Goal: Task Accomplishment & Management: Manage account settings

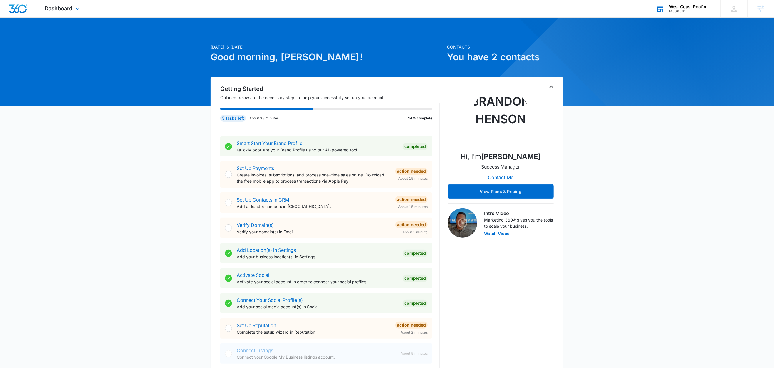
click at [690, 6] on div "West Coast Roofing, LLC" at bounding box center [690, 6] width 43 height 5
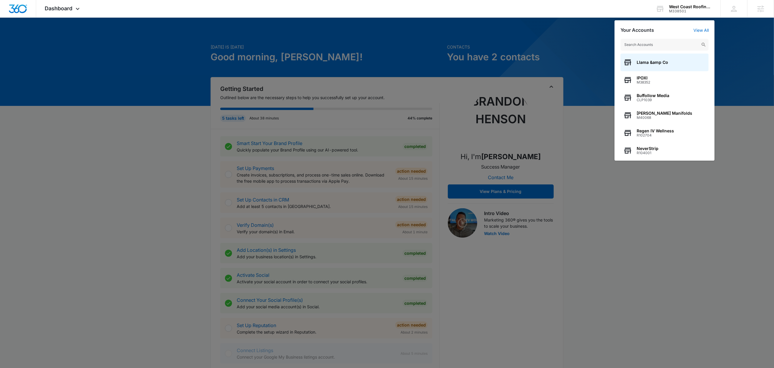
click at [743, 37] on div at bounding box center [387, 184] width 774 height 368
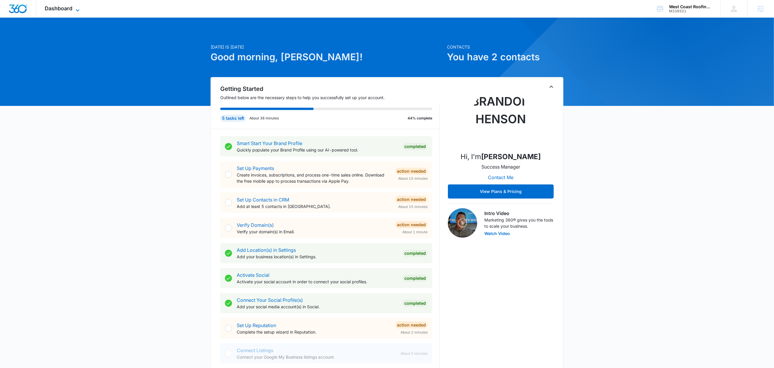
drag, startPoint x: 66, startPoint y: 10, endPoint x: 69, endPoint y: 10, distance: 3.0
click at [67, 10] on span "Dashboard" at bounding box center [59, 8] width 28 height 6
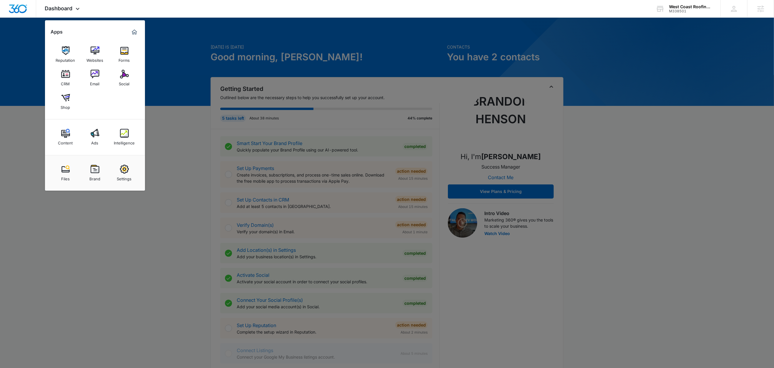
click at [125, 142] on div "Intelligence" at bounding box center [124, 142] width 21 height 8
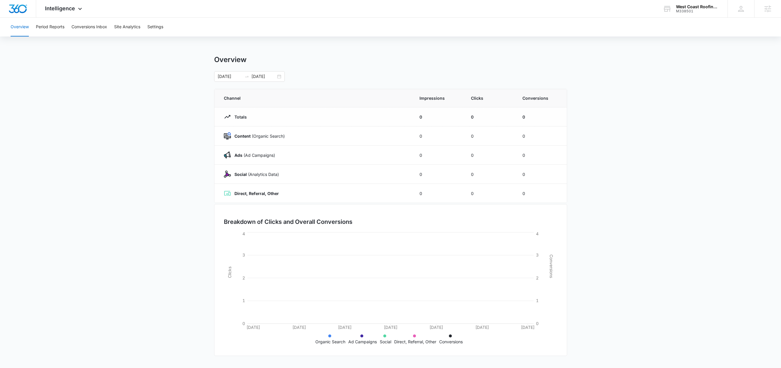
click at [165, 29] on div "Overview Period Reports Conversions Inbox Site Analytics Settings" at bounding box center [390, 27] width 767 height 19
click at [154, 26] on button "Settings" at bounding box center [155, 27] width 16 height 19
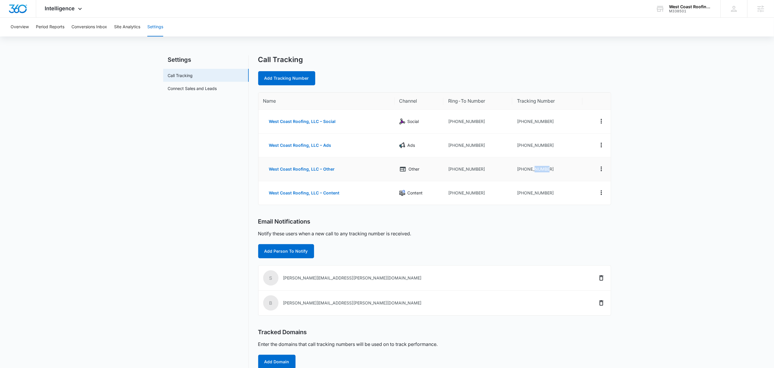
drag, startPoint x: 553, startPoint y: 169, endPoint x: 536, endPoint y: 170, distance: 17.1
click at [536, 170] on td "+15202217238" at bounding box center [547, 169] width 70 height 24
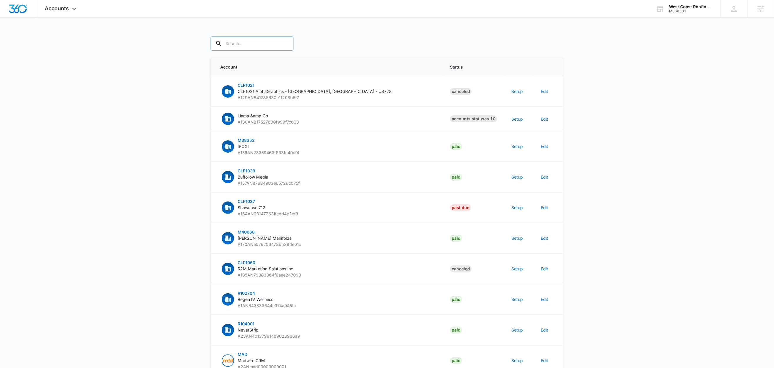
click at [239, 45] on input "text" at bounding box center [252, 43] width 83 height 14
paste input "M338501"
type input "M338501"
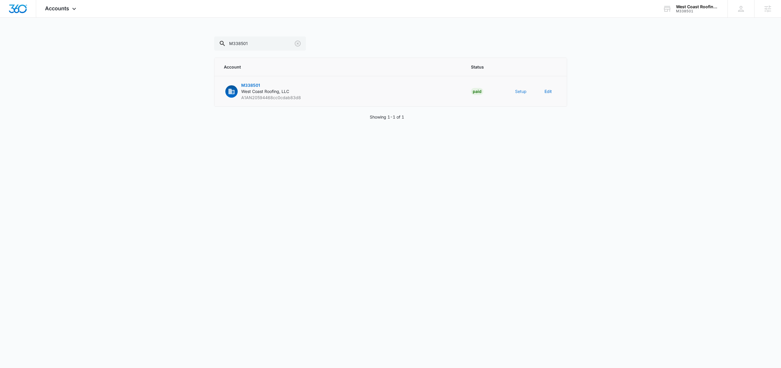
click at [518, 91] on button "Setup" at bounding box center [520, 91] width 11 height 6
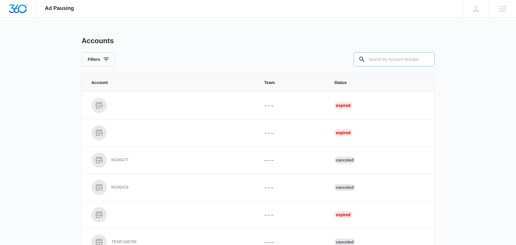
click at [409, 57] on input "text" at bounding box center [394, 59] width 81 height 14
paste input "M338501"
type input "M338501"
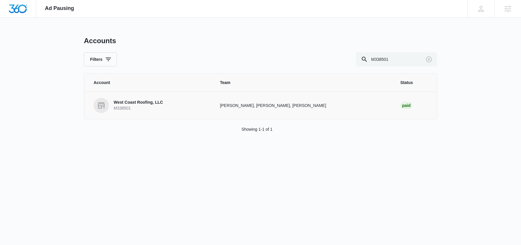
click at [140, 103] on p "West Coast Roofing, LLC" at bounding box center [138, 103] width 49 height 6
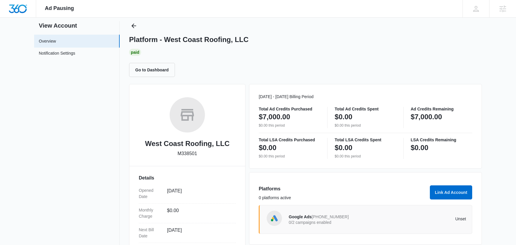
scroll to position [105, 0]
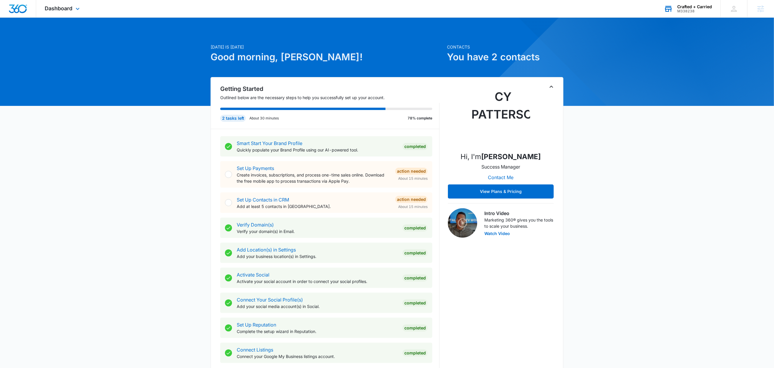
click at [688, 4] on div "Crafted + Carried" at bounding box center [694, 6] width 35 height 5
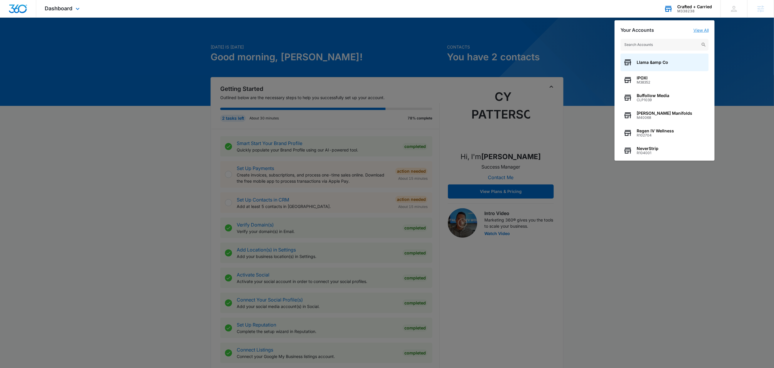
click at [700, 28] on link "View All" at bounding box center [700, 30] width 15 height 5
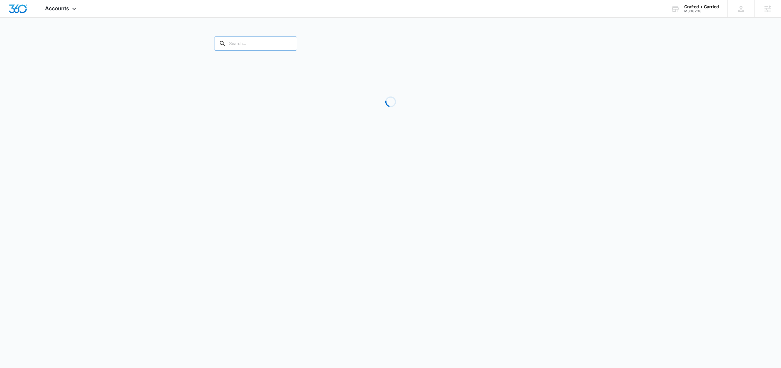
click at [259, 46] on input "text" at bounding box center [255, 43] width 83 height 14
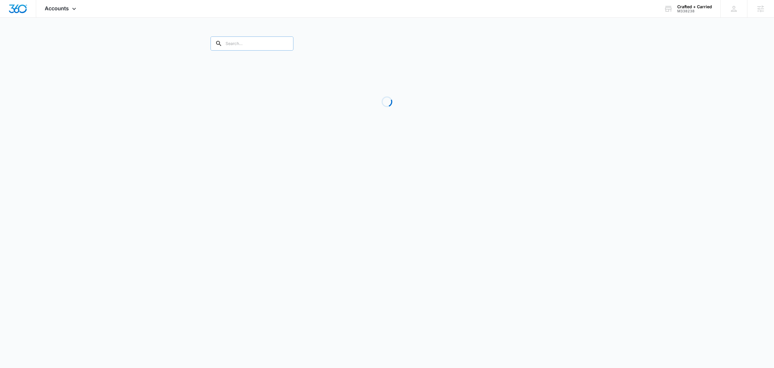
paste input "M338238"
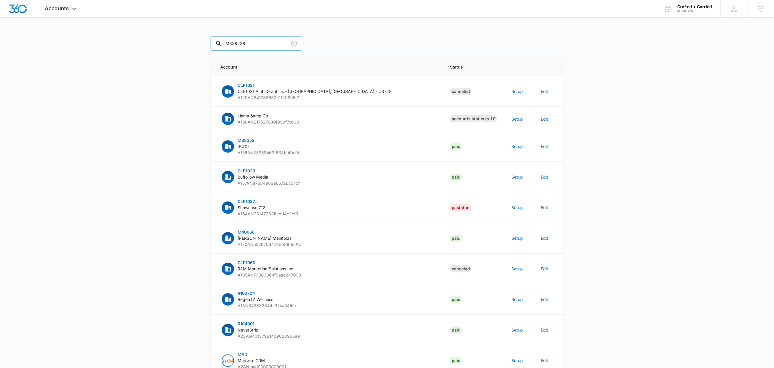
type input "M338238"
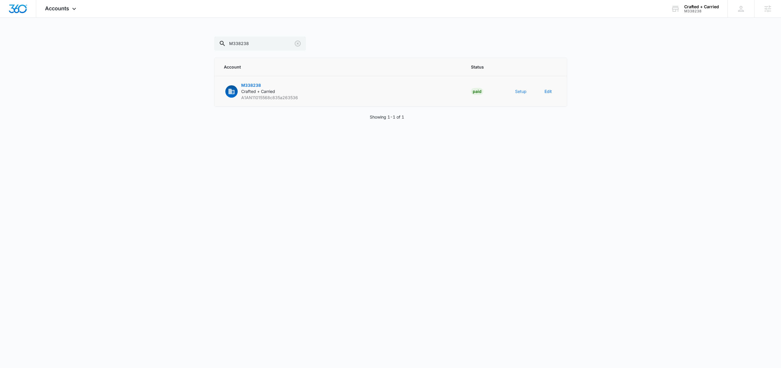
click at [520, 91] on button "Setup" at bounding box center [520, 91] width 11 height 6
